Goal: Entertainment & Leisure: Consume media (video, audio)

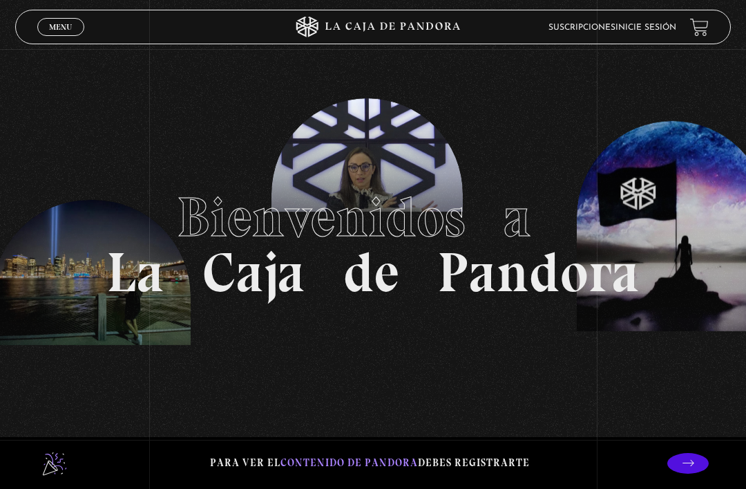
click at [674, 31] on link "Inicie sesión" at bounding box center [646, 27] width 61 height 8
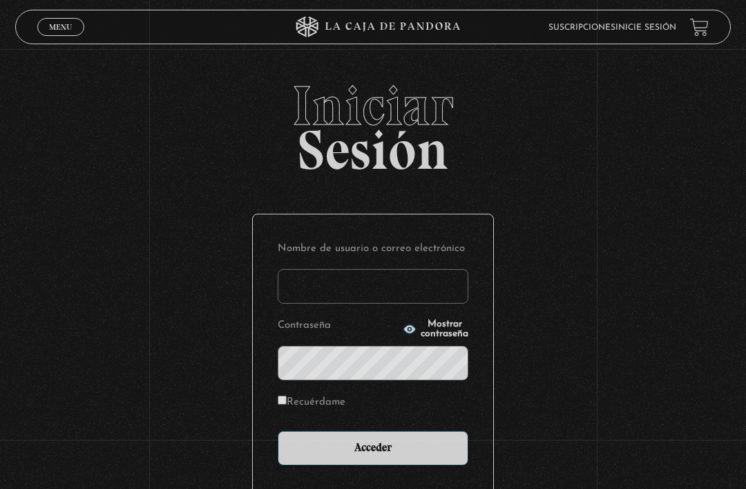
click at [380, 289] on input "Nombre de usuario o correo electrónico" at bounding box center [373, 286] width 191 height 35
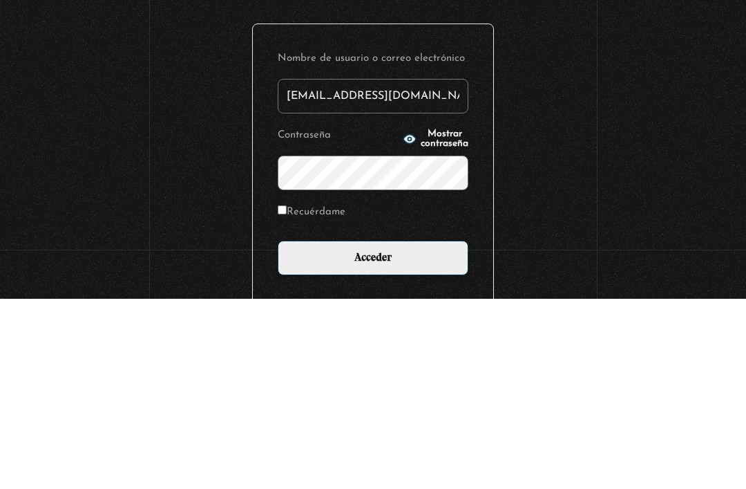
type input "meliz_17@yahoo.es"
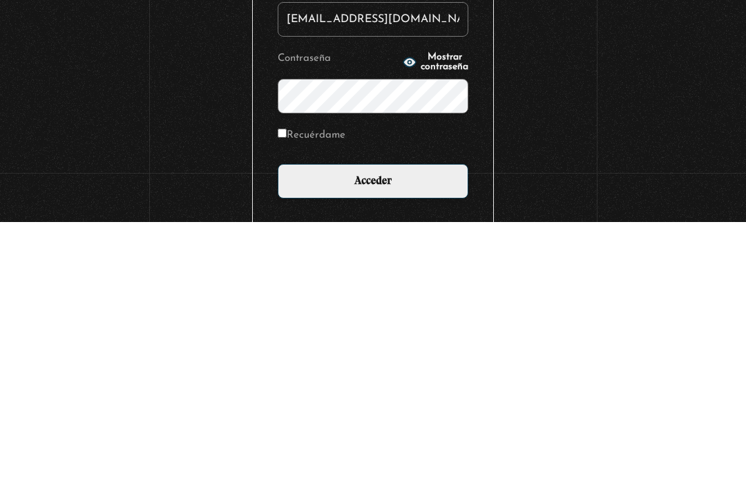
click at [424, 430] on input "Acceder" at bounding box center [373, 447] width 191 height 35
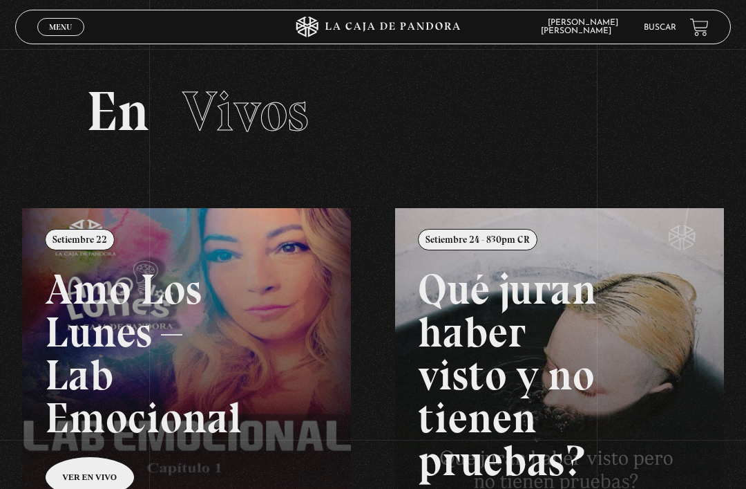
click at [70, 36] on link "Menu Cerrar" at bounding box center [60, 27] width 47 height 18
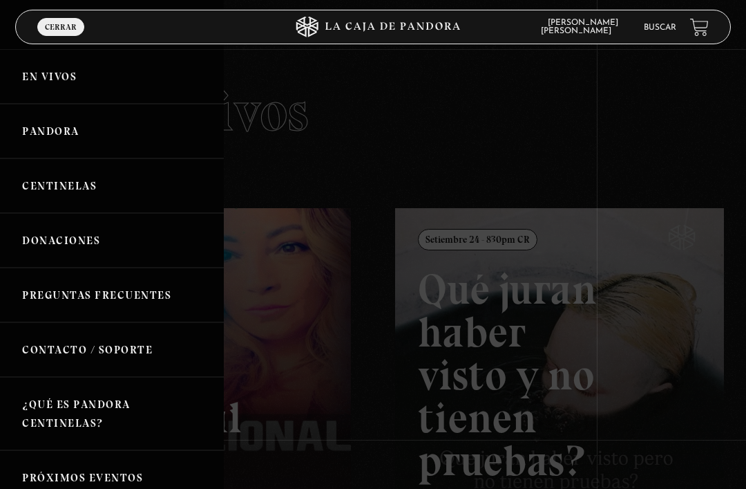
click at [106, 191] on link "Centinelas" at bounding box center [112, 185] width 224 height 55
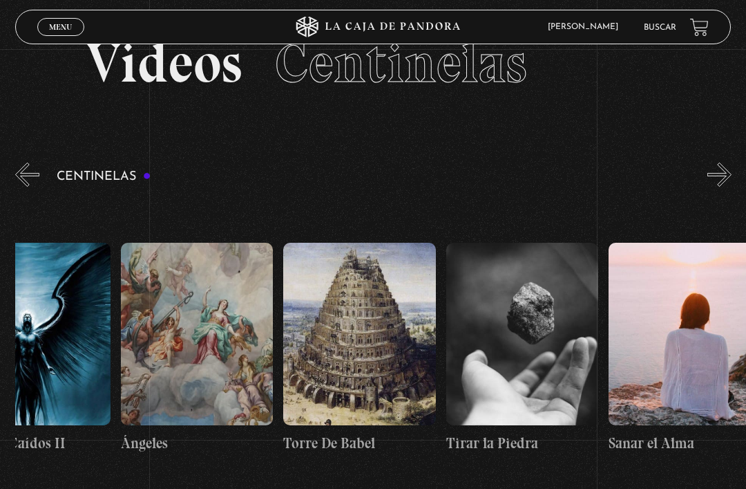
scroll to position [0, 17276]
click at [354, 331] on figure at bounding box center [360, 334] width 152 height 182
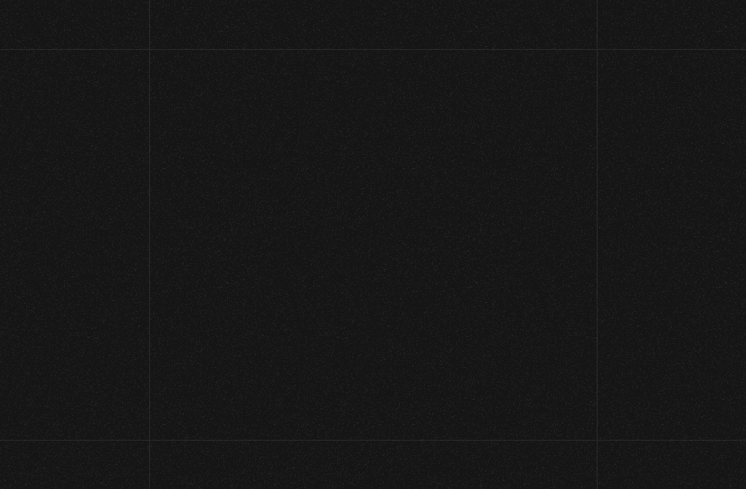
scroll to position [93, 0]
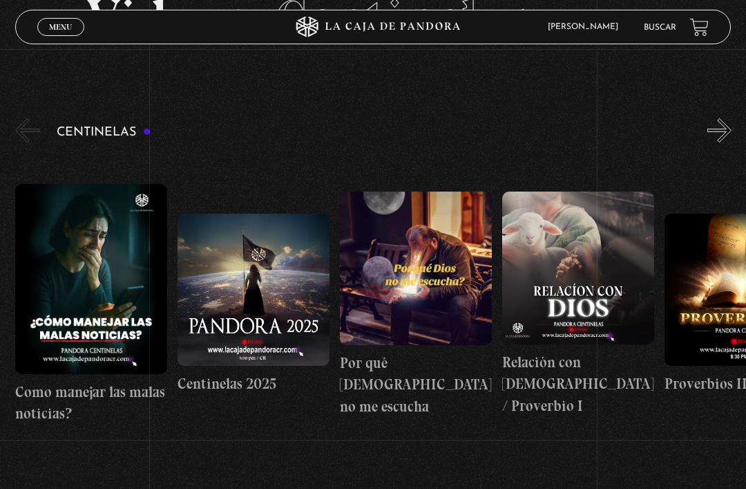
click at [57, 26] on span "Menu" at bounding box center [60, 27] width 23 height 8
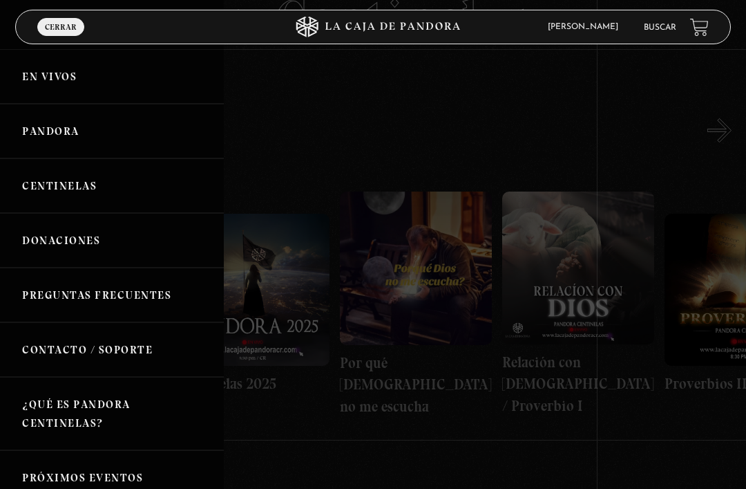
click at [86, 133] on link "Pandora" at bounding box center [112, 131] width 224 height 55
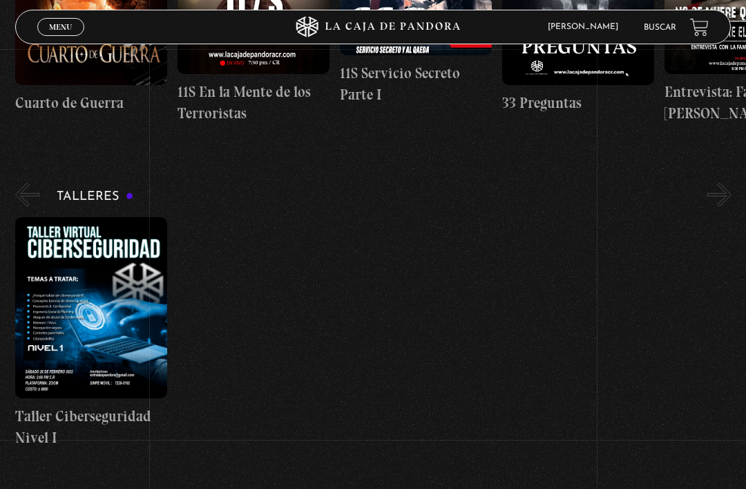
scroll to position [437, 0]
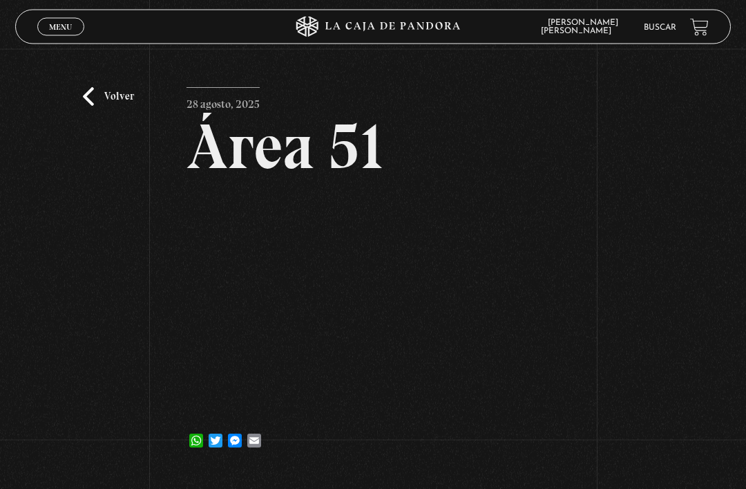
scroll to position [1, 0]
